Goal: Find specific page/section: Find specific page/section

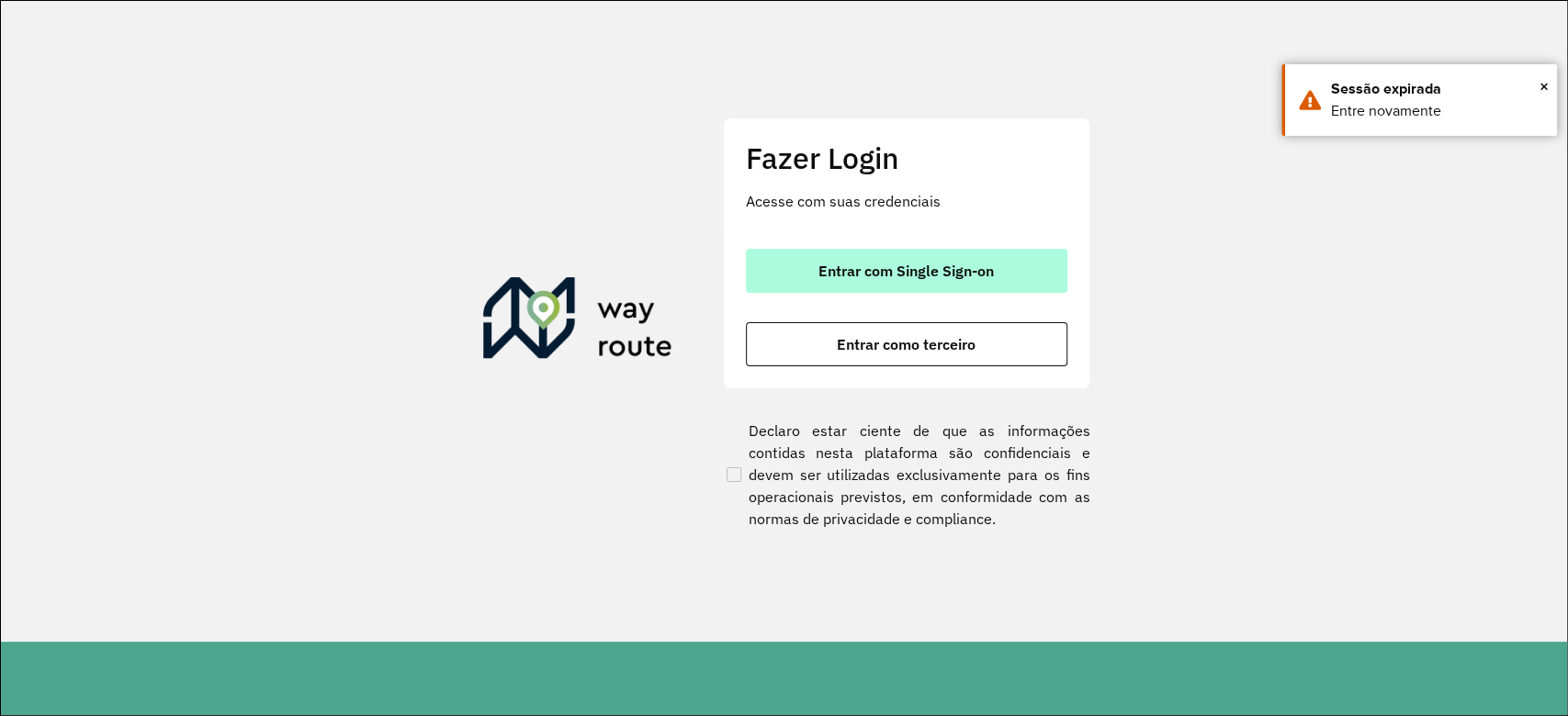
click at [1025, 275] on button "Entrar com Single Sign-on" at bounding box center [906, 271] width 322 height 44
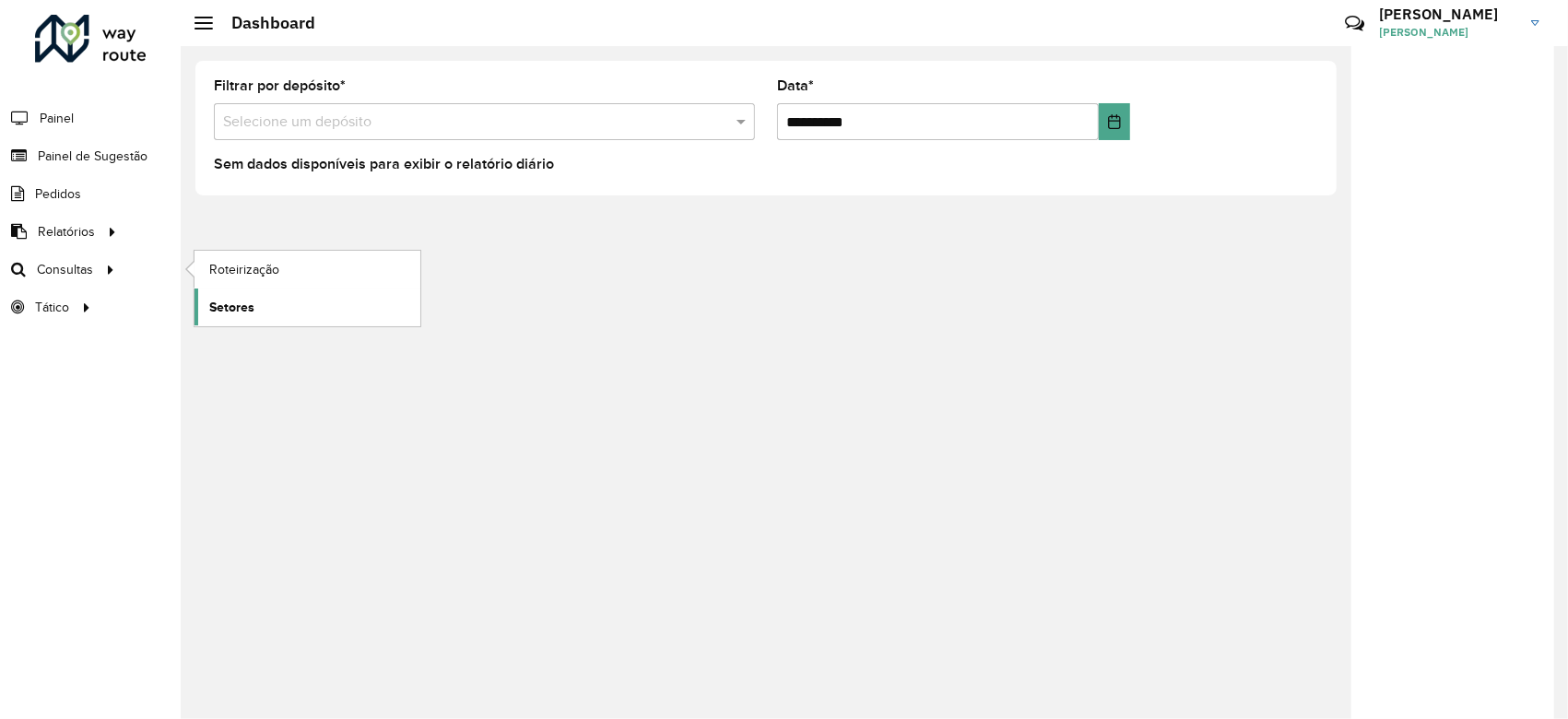
click at [272, 299] on link "Setores" at bounding box center [307, 307] width 226 height 37
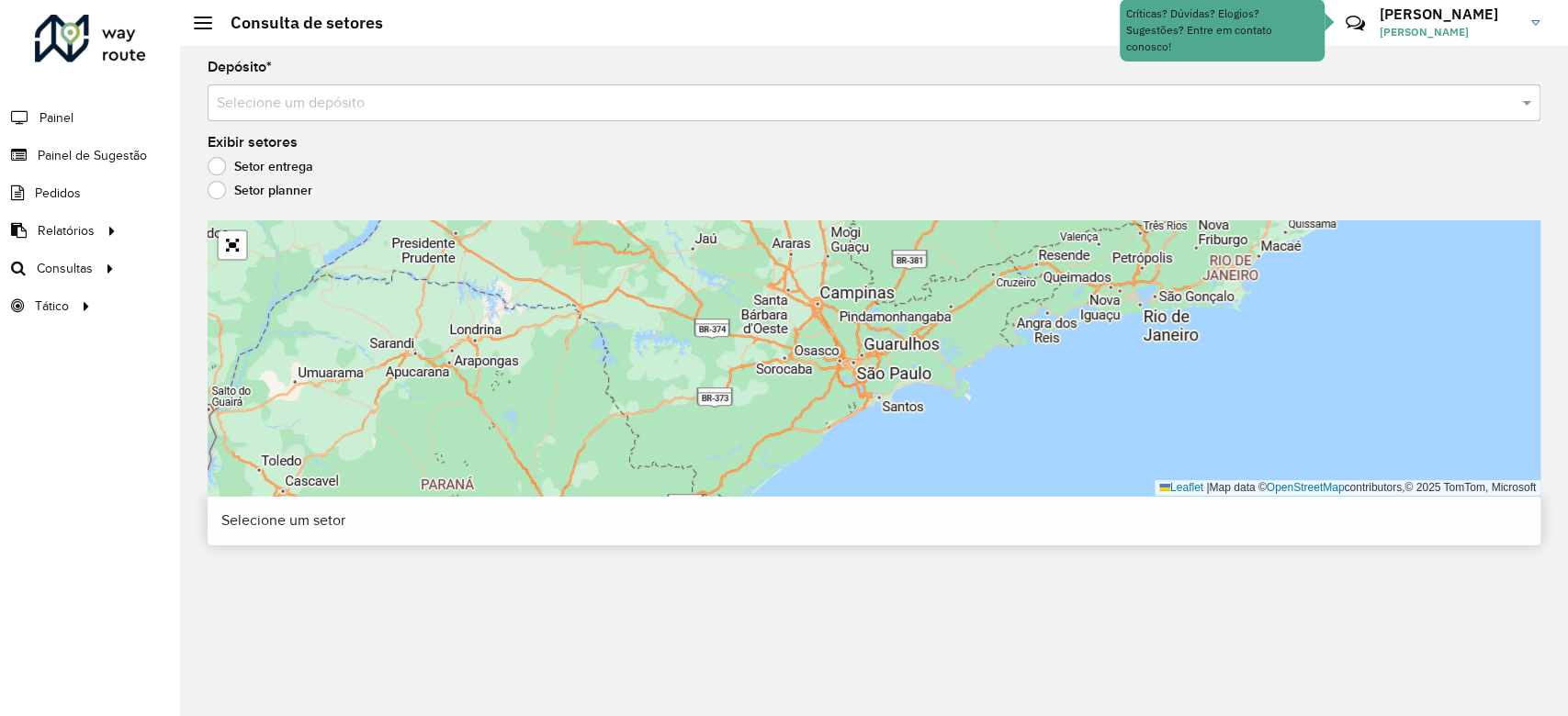
click at [399, 110] on input "text" at bounding box center [855, 103] width 1277 height 22
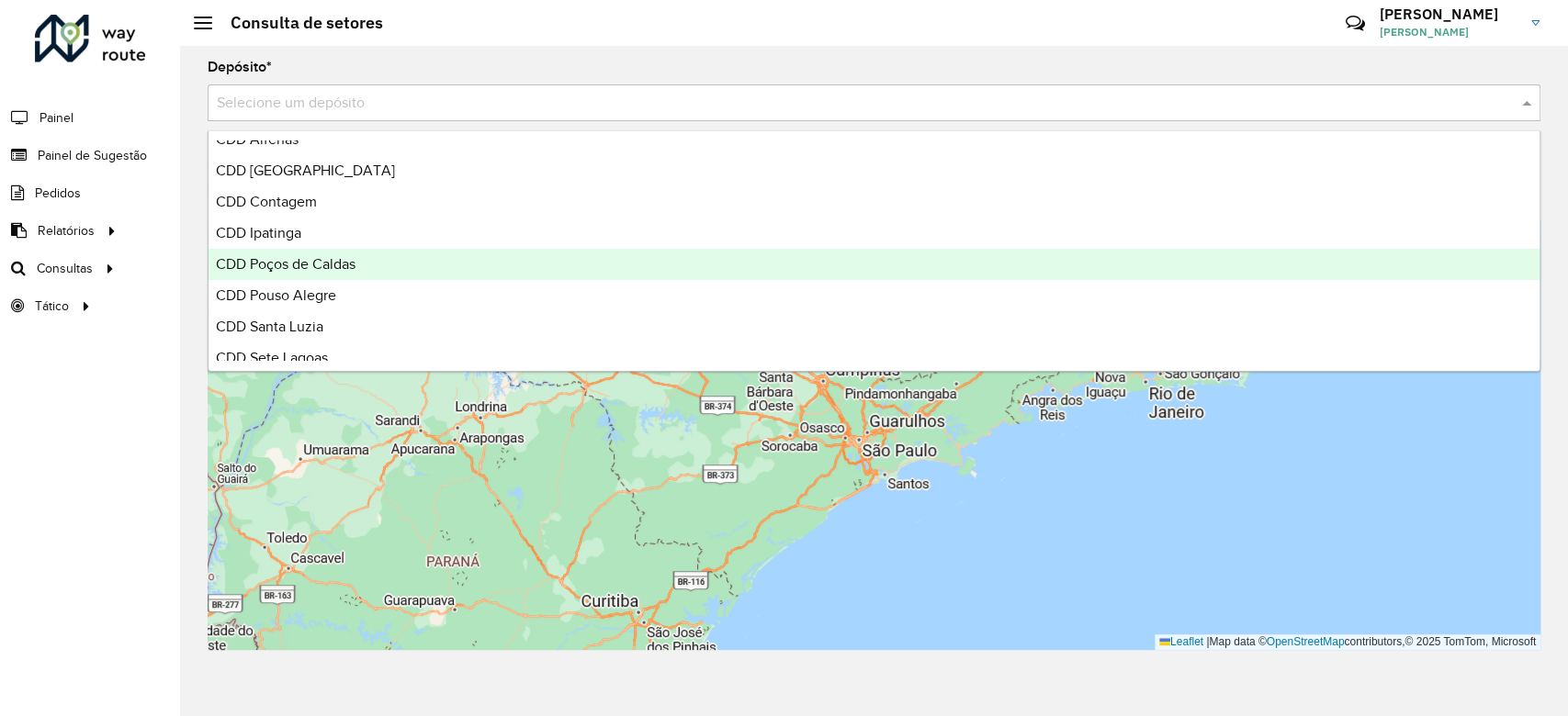
scroll to position [368, 0]
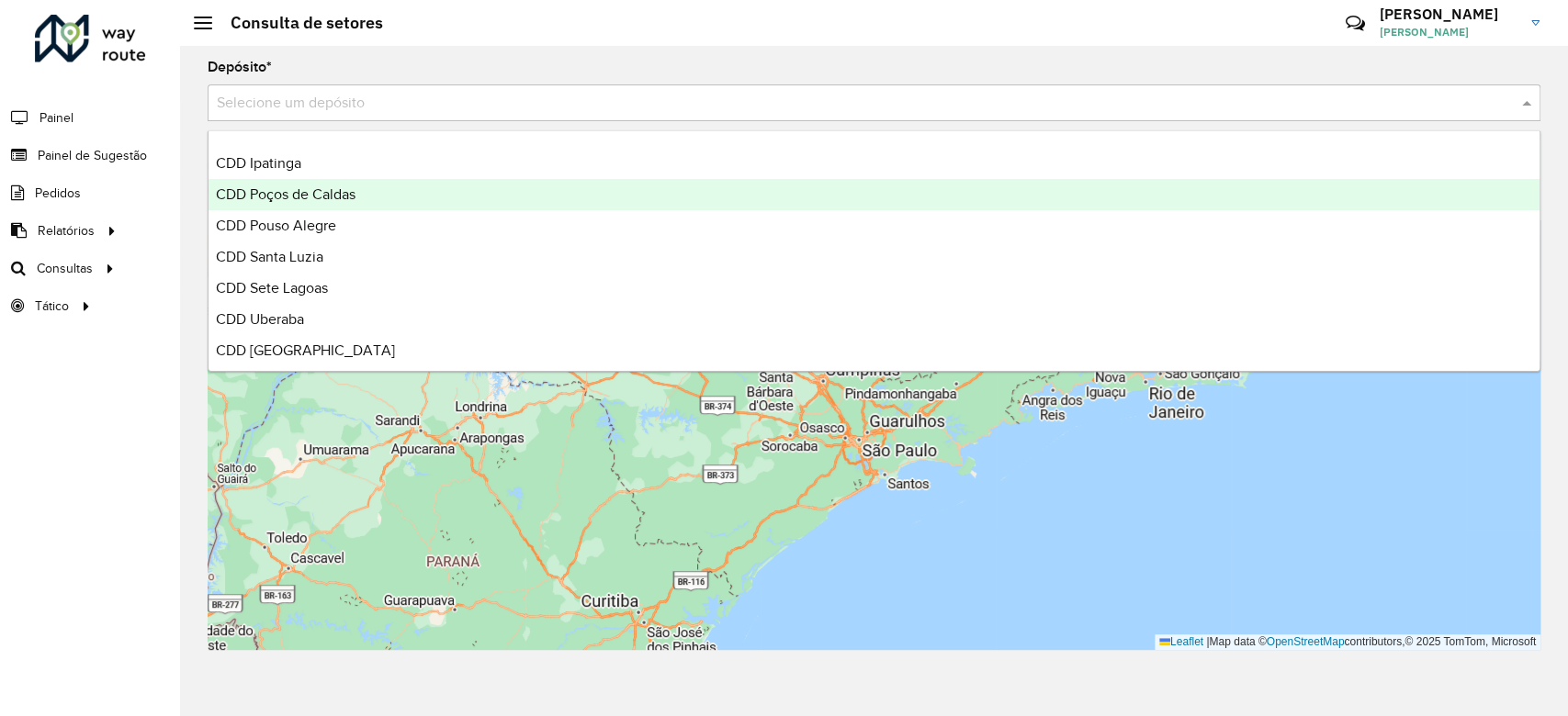
click at [378, 203] on div "CDD Poços de Caldas" at bounding box center [874, 195] width 1330 height 31
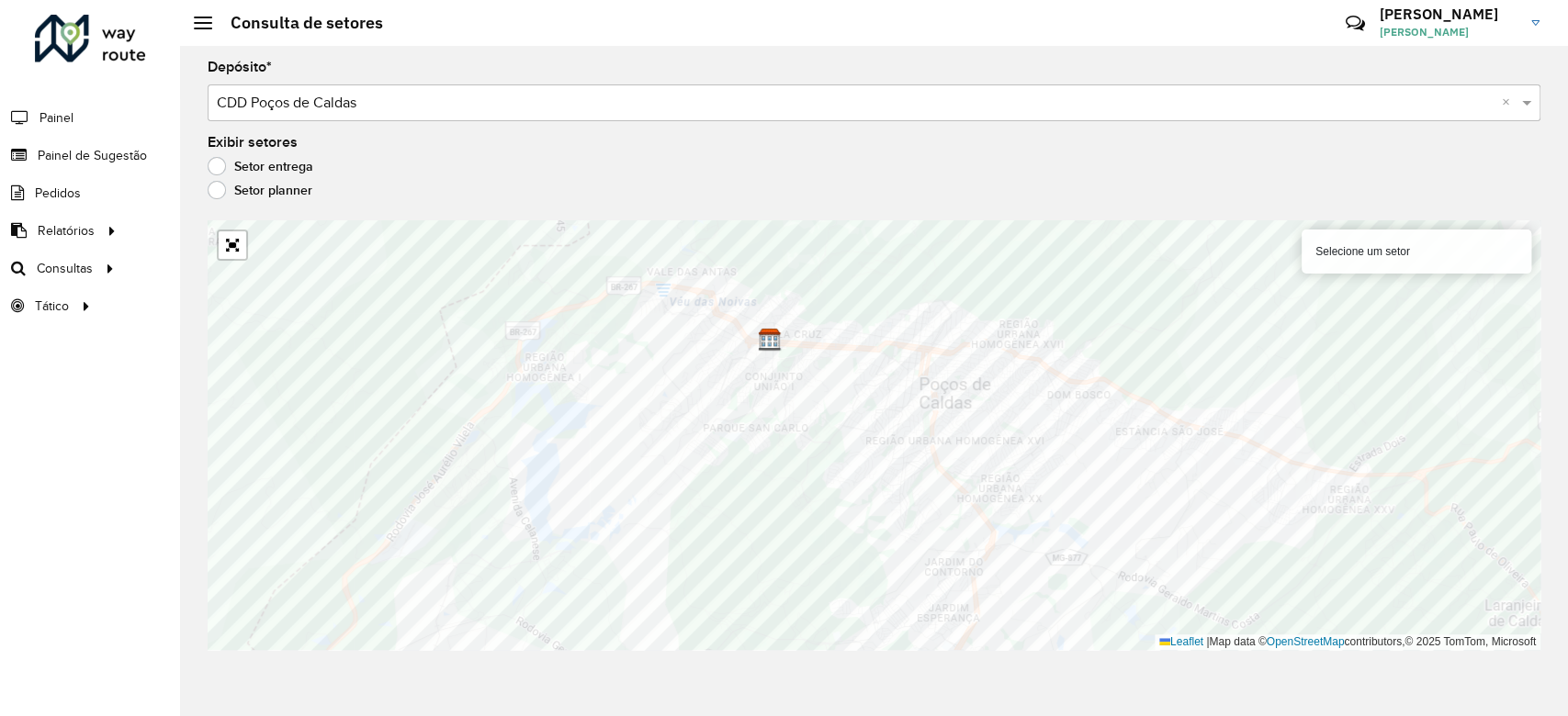
click at [367, 217] on div "Depósito * Selecione um depósito × CDD Poços de Caldas × Exibir setores Setor e…" at bounding box center [873, 381] width 1387 height 670
